Goal: Task Accomplishment & Management: Complete application form

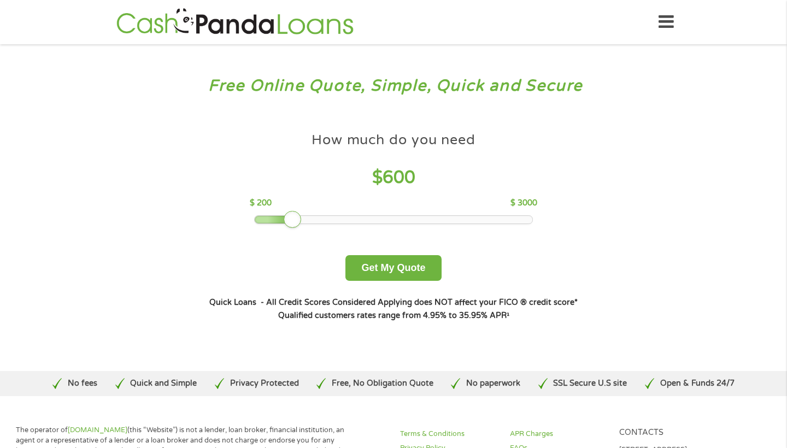
click at [323, 223] on div at bounding box center [394, 220] width 278 height 8
click at [363, 269] on button "Get My Quote" at bounding box center [393, 268] width 96 height 26
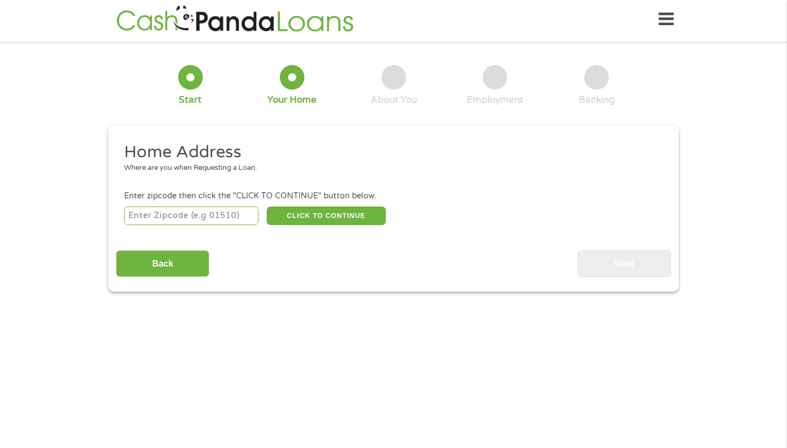
scroll to position [4, 4]
click at [215, 218] on input "number" at bounding box center [191, 215] width 135 height 19
type input "32206"
click at [298, 218] on button "CLICK TO CONTINUE" at bounding box center [326, 215] width 119 height 19
type input "32206"
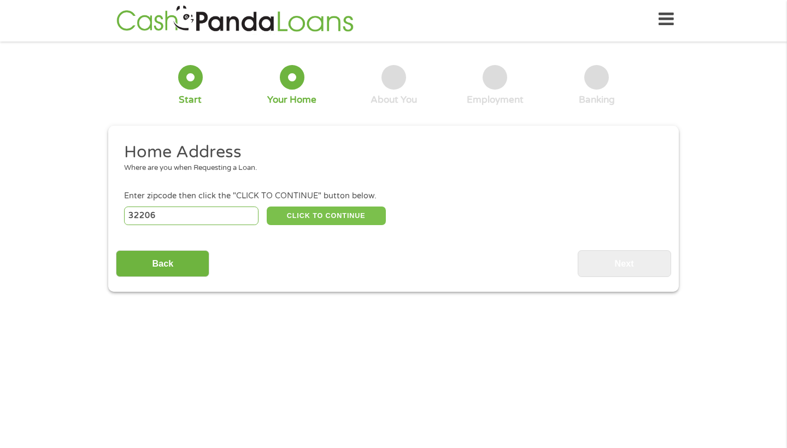
type input "[GEOGRAPHIC_DATA]"
select select "[US_STATE]"
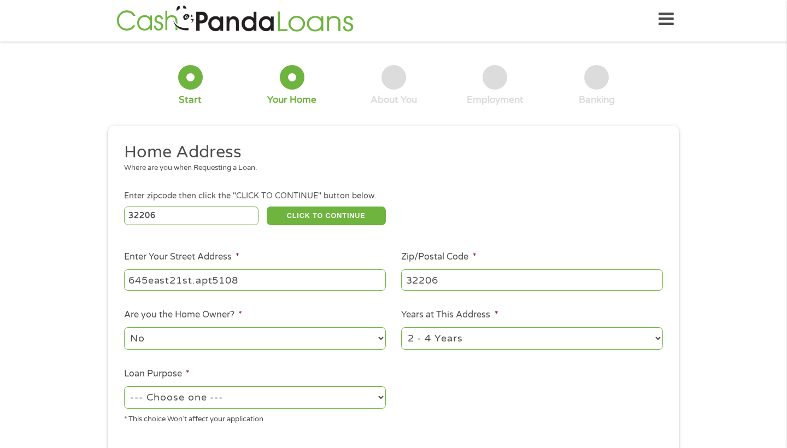
type input "645east21st.apt5108"
select select "60months"
select select "paybills"
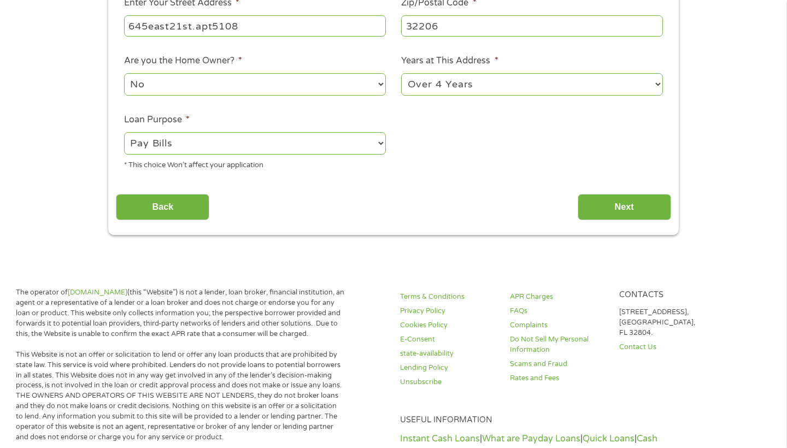
scroll to position [107, 0]
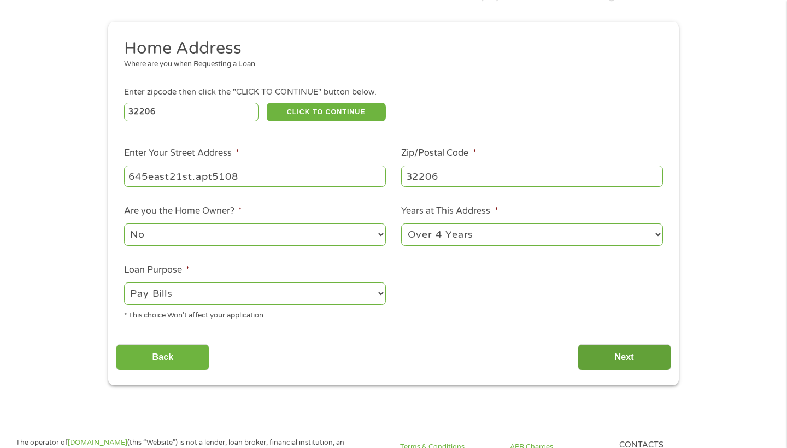
click at [594, 362] on input "Next" at bounding box center [623, 357] width 93 height 27
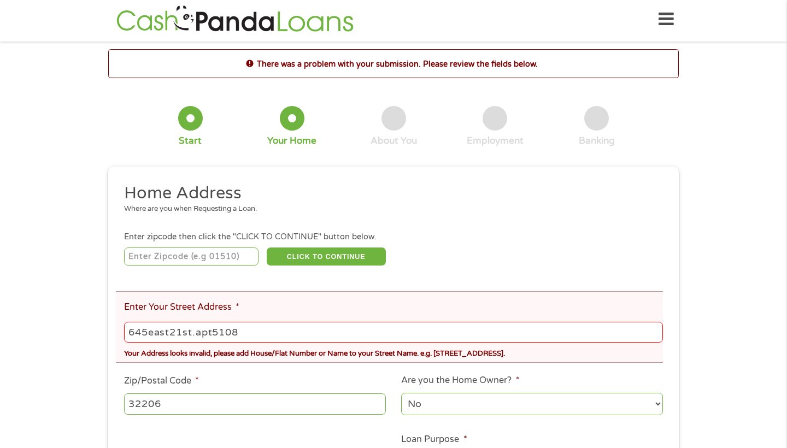
scroll to position [4, 4]
click at [198, 333] on input "645 east21st.apt5108" at bounding box center [393, 332] width 539 height 21
type input "645 east21st. apt5108"
click at [152, 254] on input "number" at bounding box center [191, 256] width 135 height 19
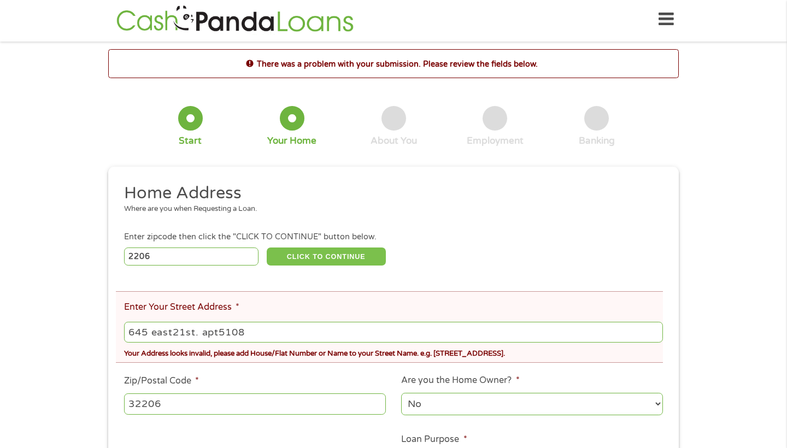
type input "2206"
click at [312, 260] on button "CLICK TO CONTINUE" at bounding box center [326, 256] width 119 height 19
type input "02206"
type input "[GEOGRAPHIC_DATA]"
select select "[US_STATE]"
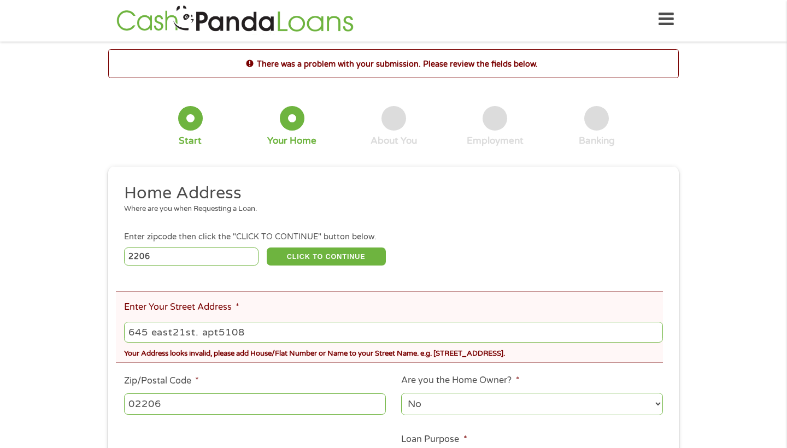
scroll to position [26, 0]
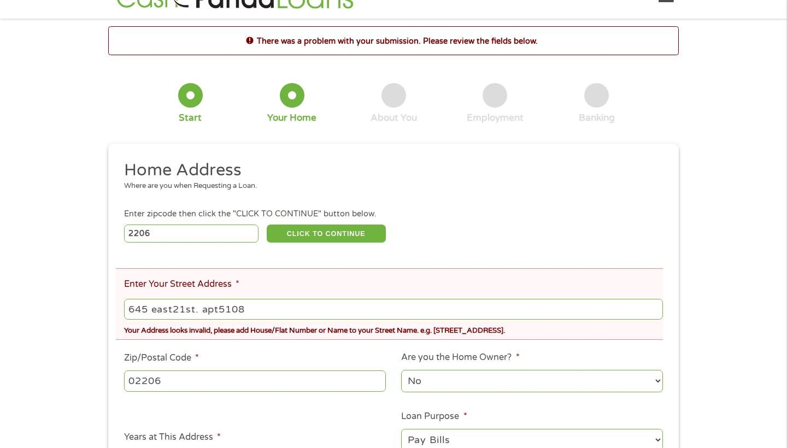
click at [330, 220] on div "Enter zipcode then click the "CLICK TO CONTINUE" button below." at bounding box center [393, 214] width 539 height 12
click at [328, 232] on button "CLICK TO CONTINUE" at bounding box center [326, 233] width 119 height 19
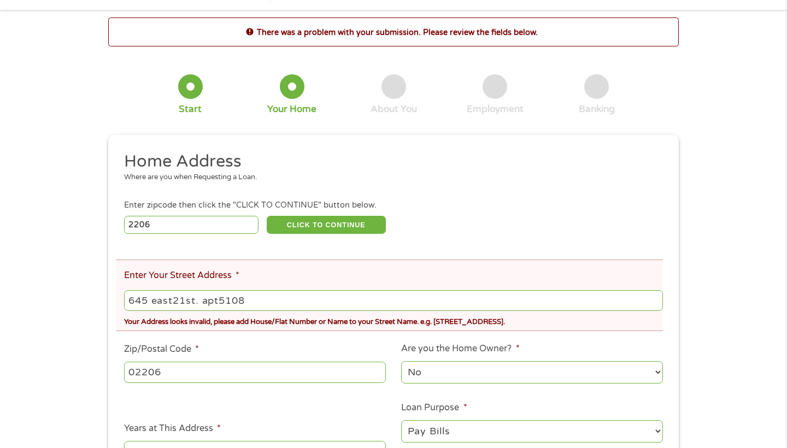
scroll to position [45, 0]
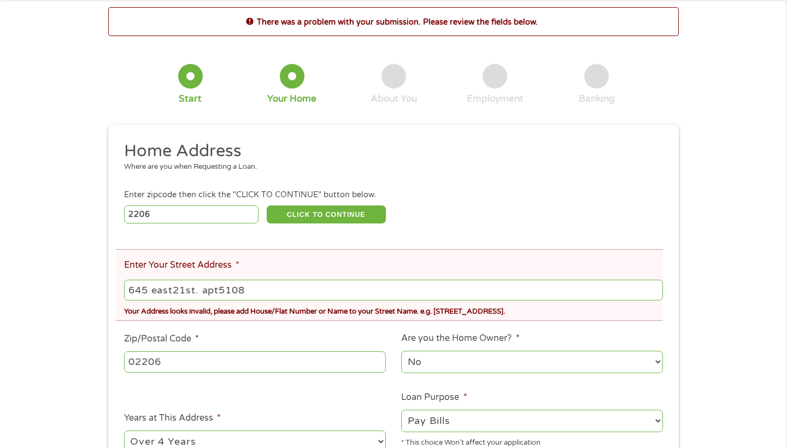
click at [187, 293] on input "645 east21st. apt5108" at bounding box center [393, 290] width 539 height 21
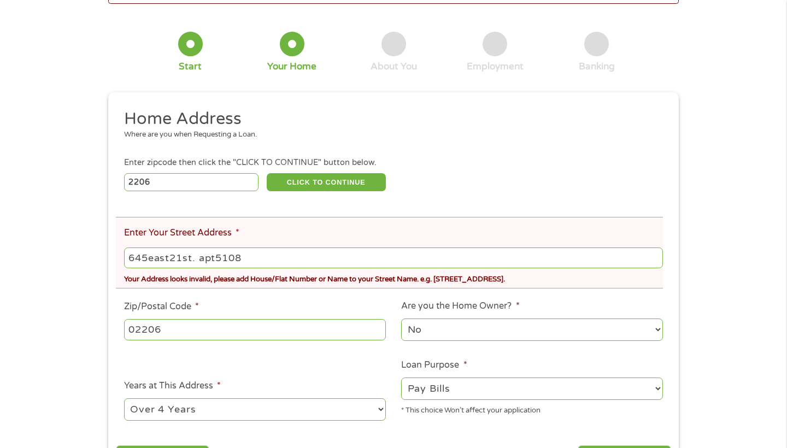
click at [658, 262] on input "645east21st. apt5108" at bounding box center [393, 257] width 539 height 21
click at [649, 257] on input "645east21st. apt5108" at bounding box center [393, 257] width 539 height 21
click at [147, 258] on input "645east21st." at bounding box center [393, 257] width 539 height 21
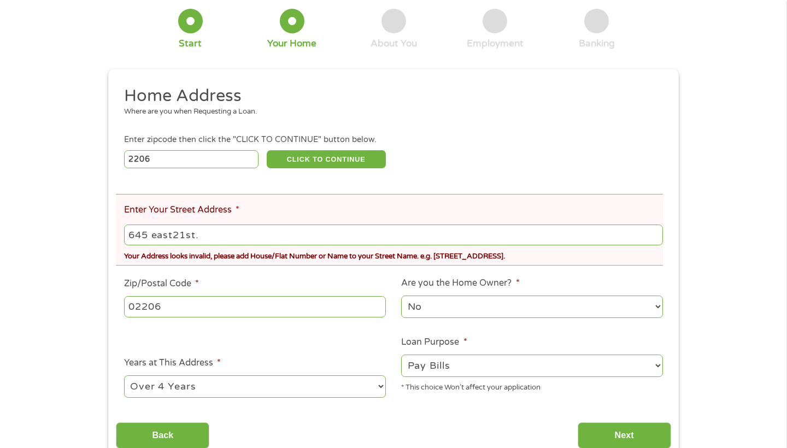
scroll to position [194, 0]
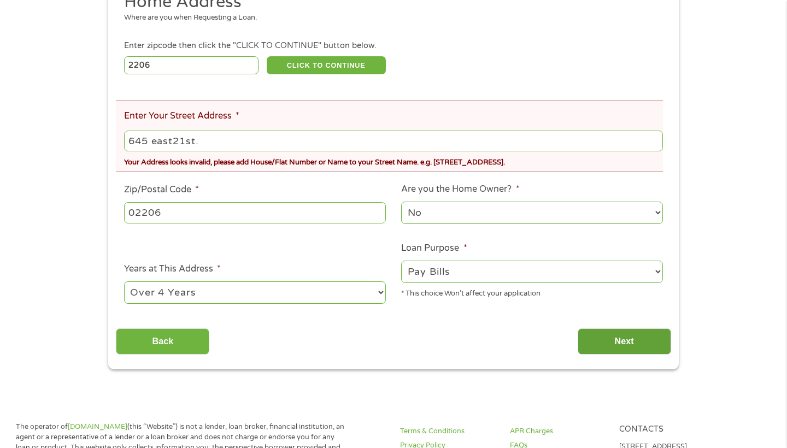
type input "645 east21st."
click at [611, 342] on input "Next" at bounding box center [623, 341] width 93 height 27
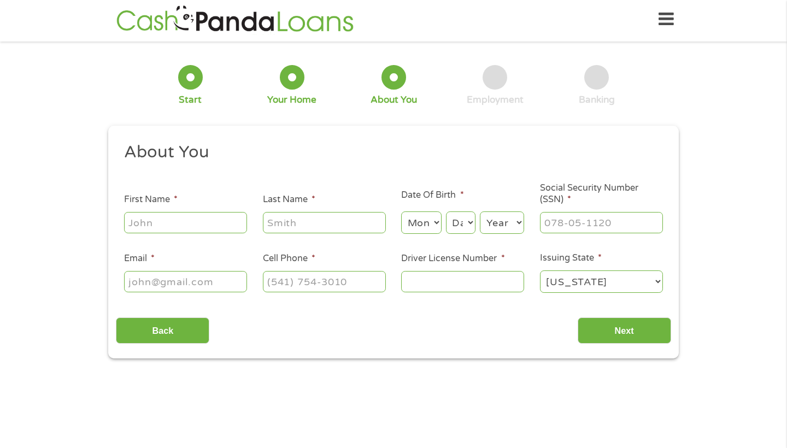
scroll to position [4, 4]
type input "[PERSON_NAME]"
click at [261, 223] on li "Last Name *" at bounding box center [324, 214] width 139 height 42
type input "[PERSON_NAME]"
select select "3"
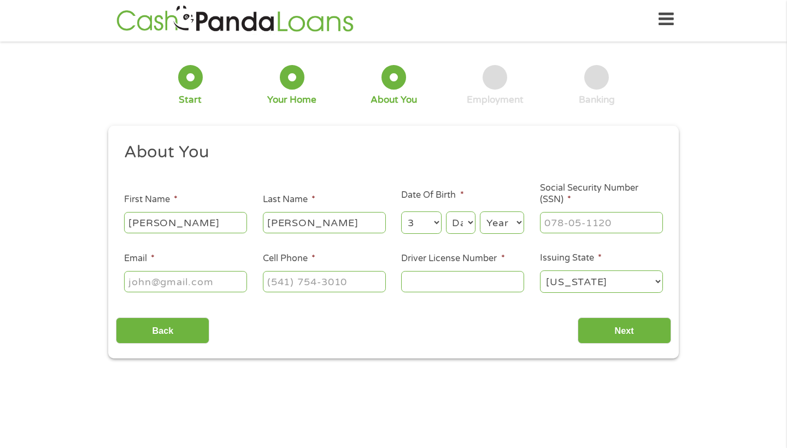
select select "23"
select select "1975"
click at [570, 228] on input "Social Security Number (SSN) *" at bounding box center [601, 222] width 123 height 21
type input "263-65-5054"
type input "[EMAIL_ADDRESS][DOMAIN_NAME]"
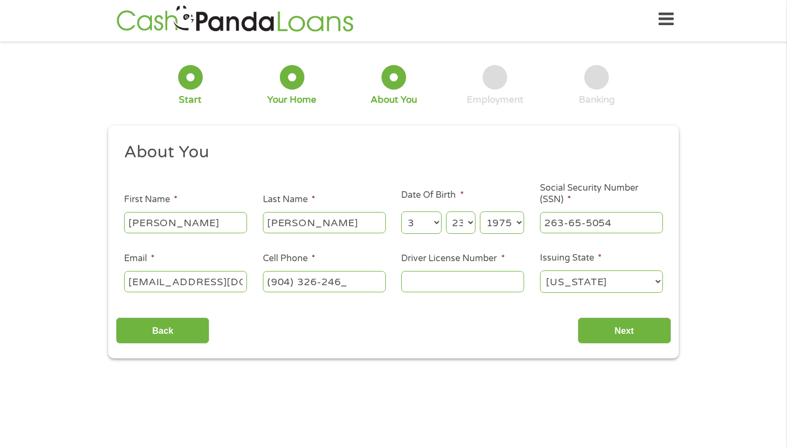
type input "[PHONE_NUMBER]"
click at [429, 289] on input "Driver License Number *" at bounding box center [462, 281] width 123 height 21
type input "c582172751030"
select select "[US_STATE]"
click at [646, 333] on input "Next" at bounding box center [623, 330] width 93 height 27
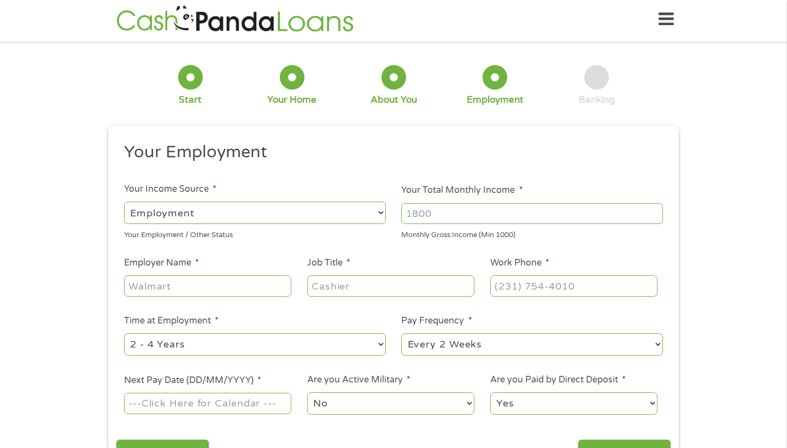
click at [472, 221] on input "Your Total Monthly Income *" at bounding box center [532, 213] width 262 height 21
type input "3500"
type input "concreat renavation"
type input "painter"
type input "[PHONE_NUMBER]"
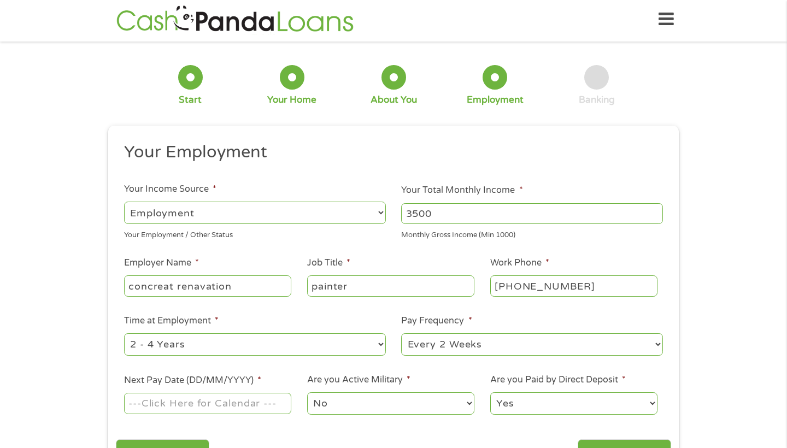
click at [204, 409] on input "Next Pay Date (DD/MM/YYYY) *" at bounding box center [207, 403] width 167 height 21
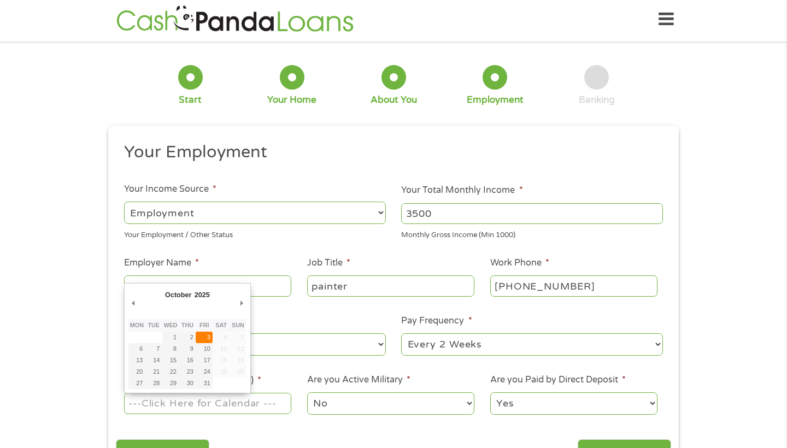
type input "[DATE]"
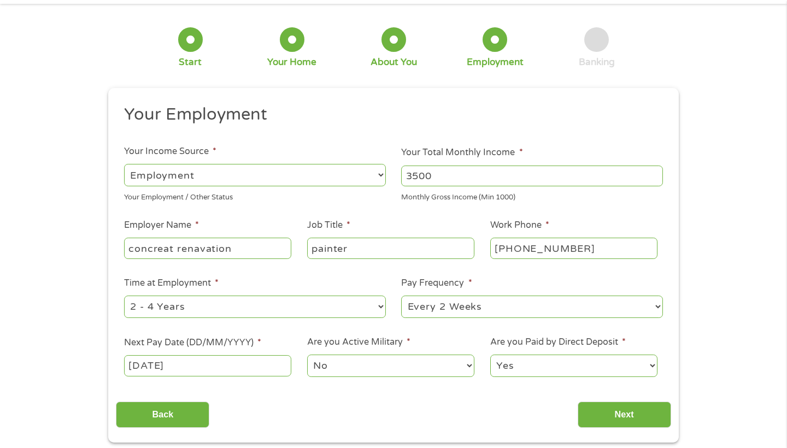
scroll to position [57, 0]
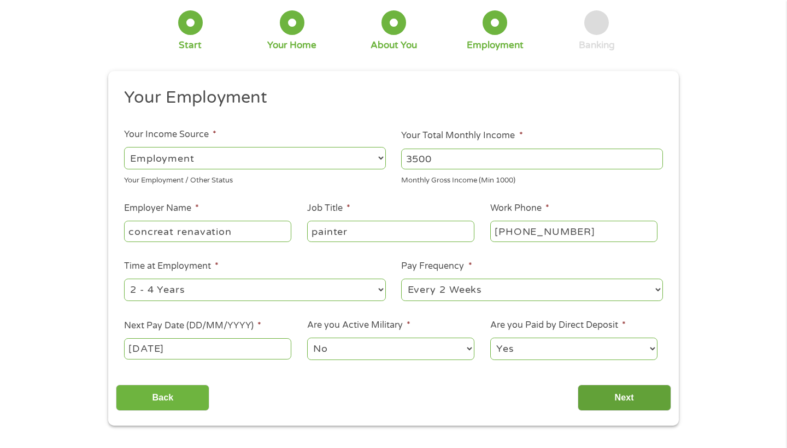
click at [616, 403] on input "Next" at bounding box center [623, 398] width 93 height 27
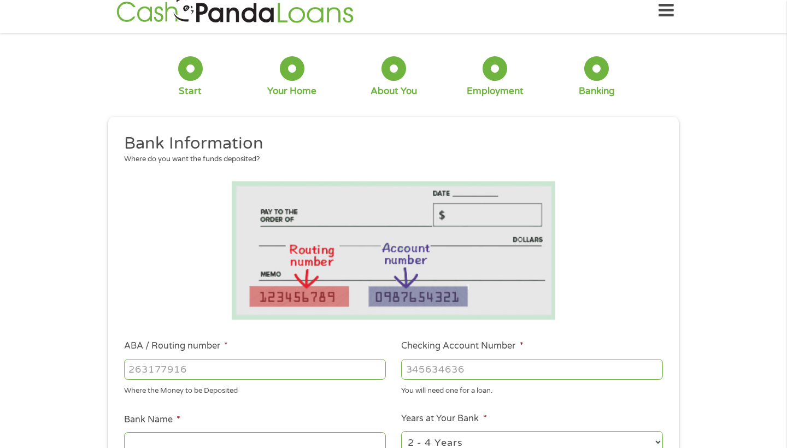
scroll to position [34, 0]
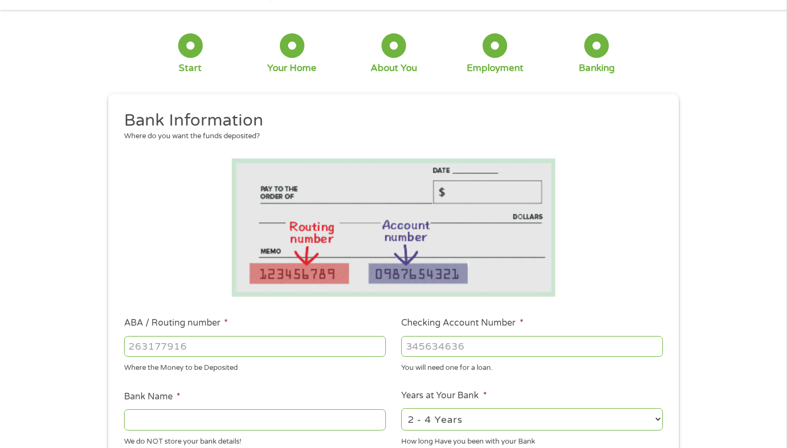
click at [238, 356] on input "ABA / Routing number *" at bounding box center [255, 346] width 262 height 21
type input "031101279"
type input "THE BANCORP BANK"
type input "031101279"
click at [427, 352] on input "Checking Account Number *" at bounding box center [532, 346] width 262 height 21
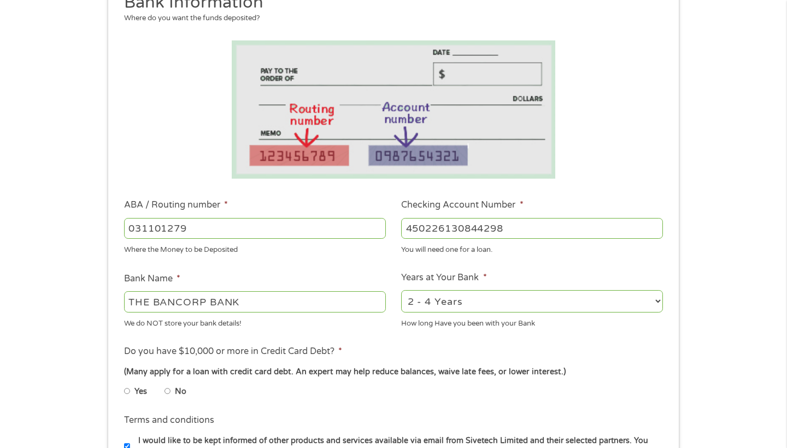
scroll to position [204, 0]
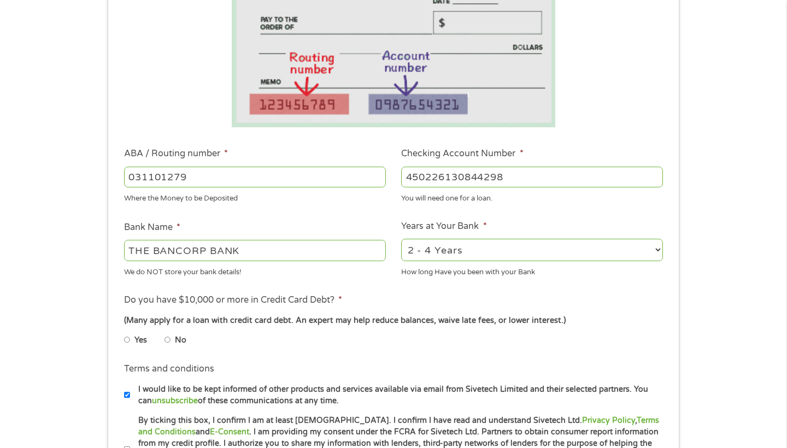
type input "450226130844298"
click at [168, 335] on input "No" at bounding box center [167, 339] width 7 height 17
radio input "true"
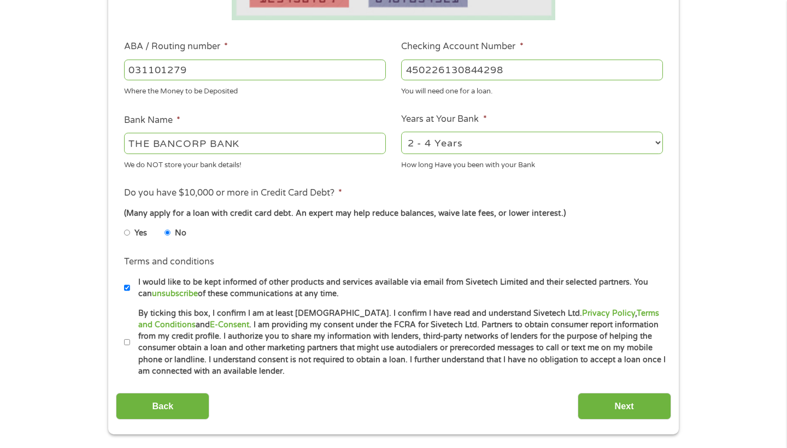
scroll to position [417, 0]
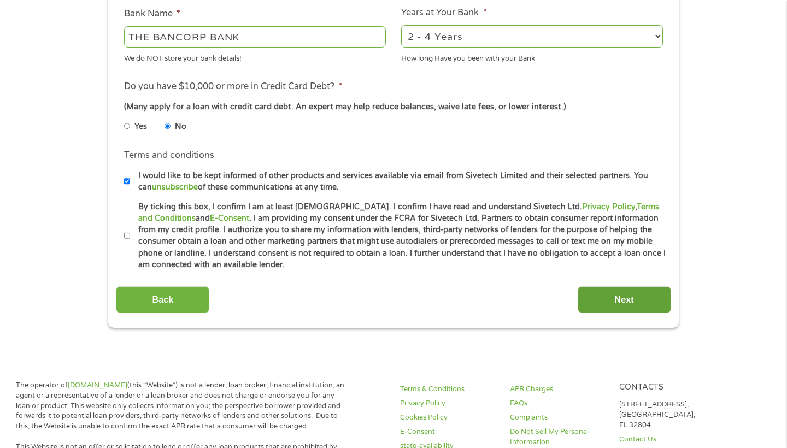
click at [654, 304] on input "Next" at bounding box center [623, 299] width 93 height 27
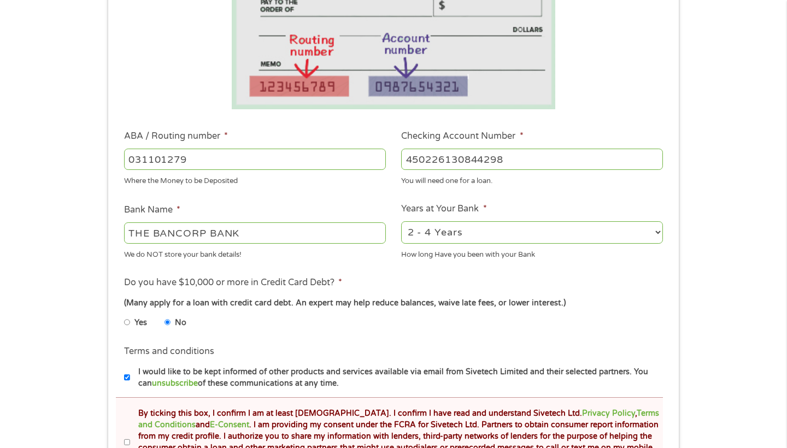
scroll to position [317, 0]
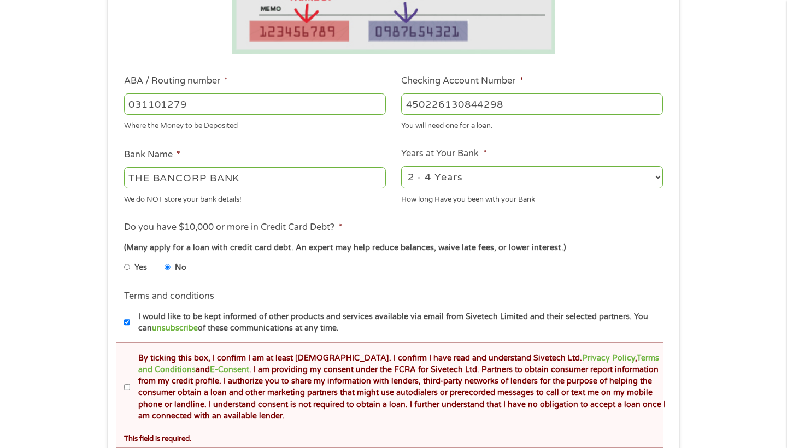
click at [126, 379] on input "By ticking this box, I confirm I am at least [DEMOGRAPHIC_DATA]. I confirm I ha…" at bounding box center [127, 387] width 7 height 17
checkbox input "true"
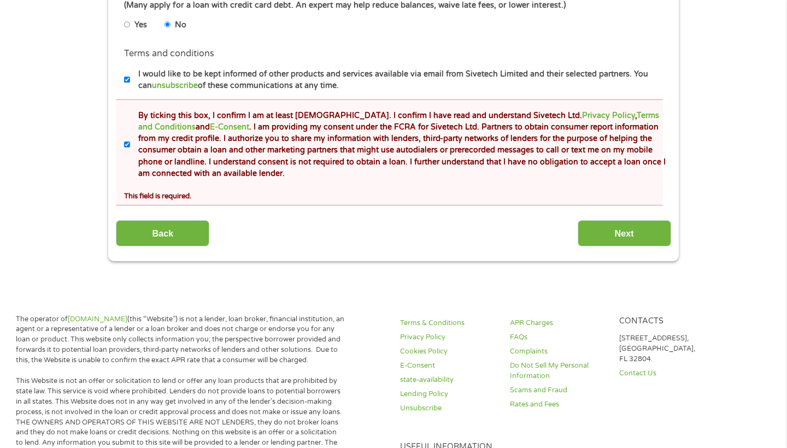
scroll to position [436, 0]
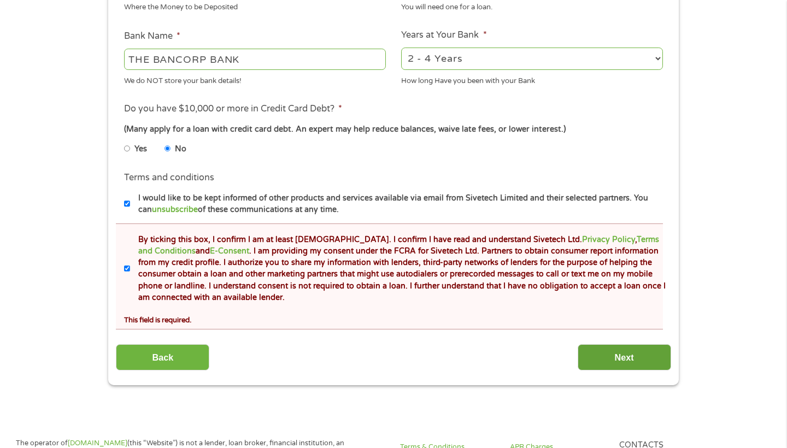
click at [603, 347] on input "Next" at bounding box center [623, 357] width 93 height 27
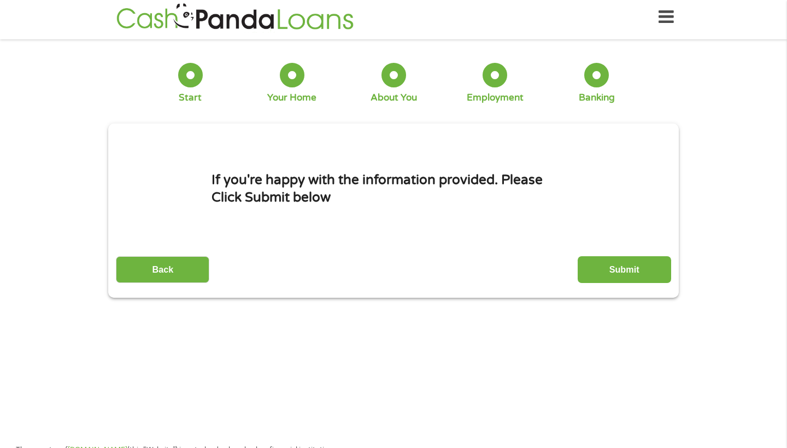
scroll to position [4, 4]
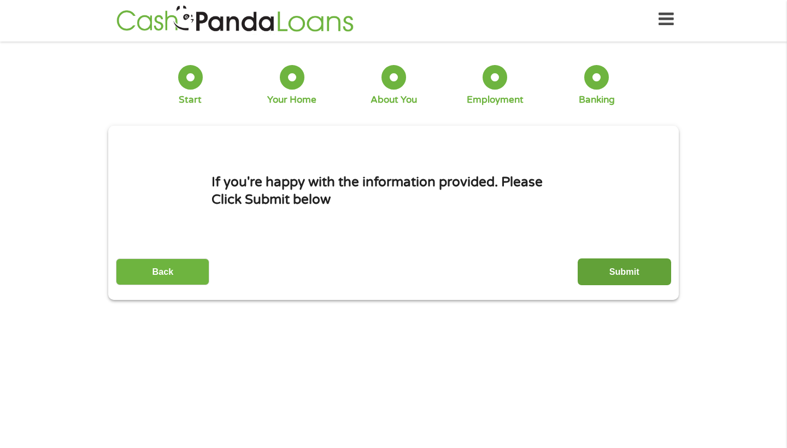
click at [603, 282] on input "Submit" at bounding box center [623, 271] width 93 height 27
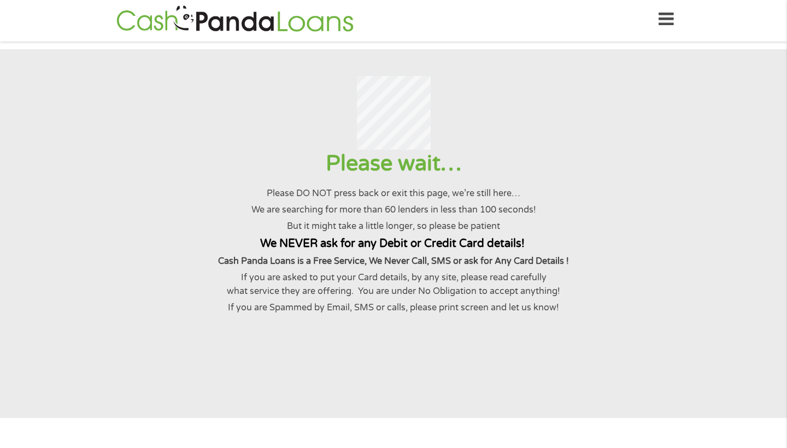
scroll to position [0, 0]
